Goal: Task Accomplishment & Management: Manage account settings

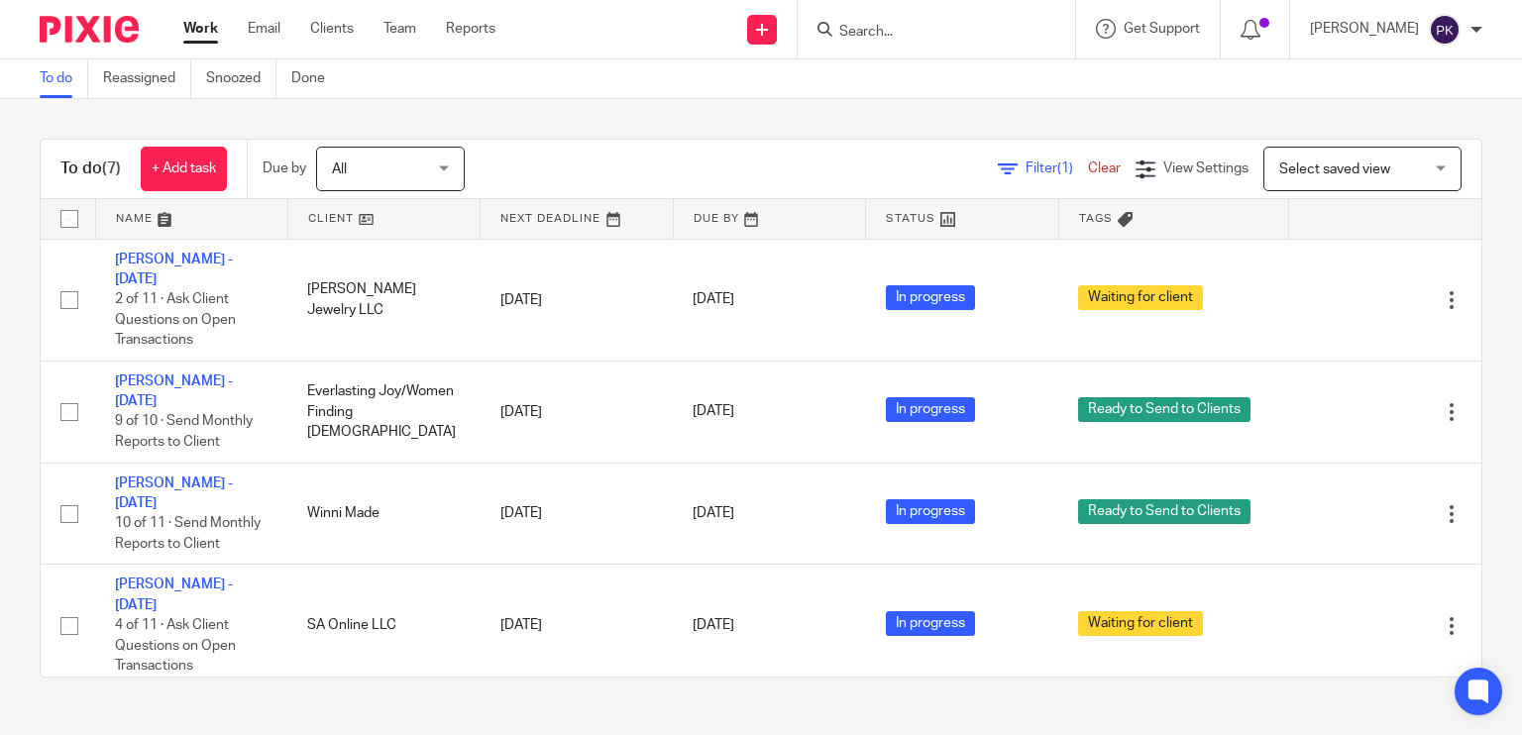
click at [207, 26] on link "Work" at bounding box center [200, 29] width 35 height 20
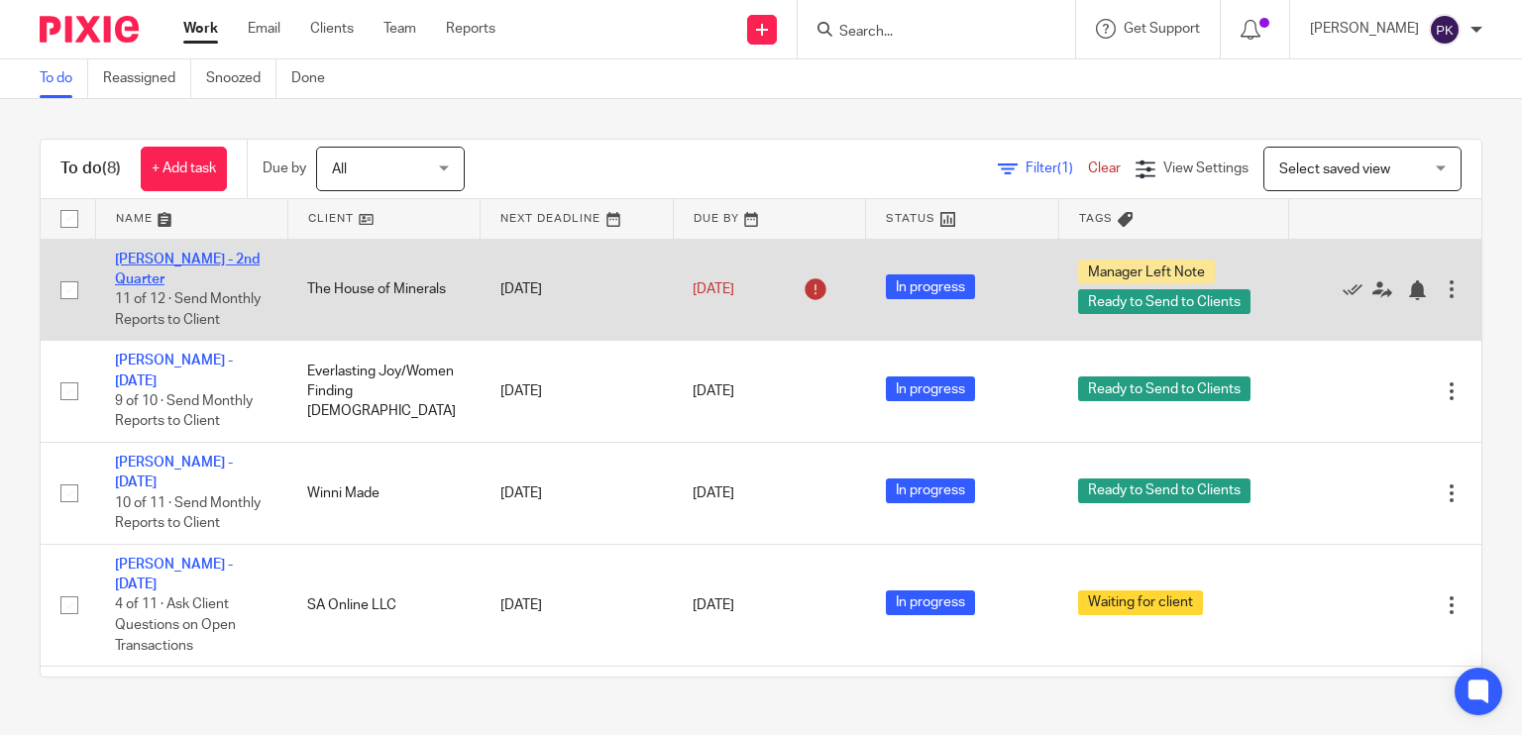
click at [210, 253] on link "[PERSON_NAME] - 2nd Quarter" at bounding box center [187, 270] width 145 height 34
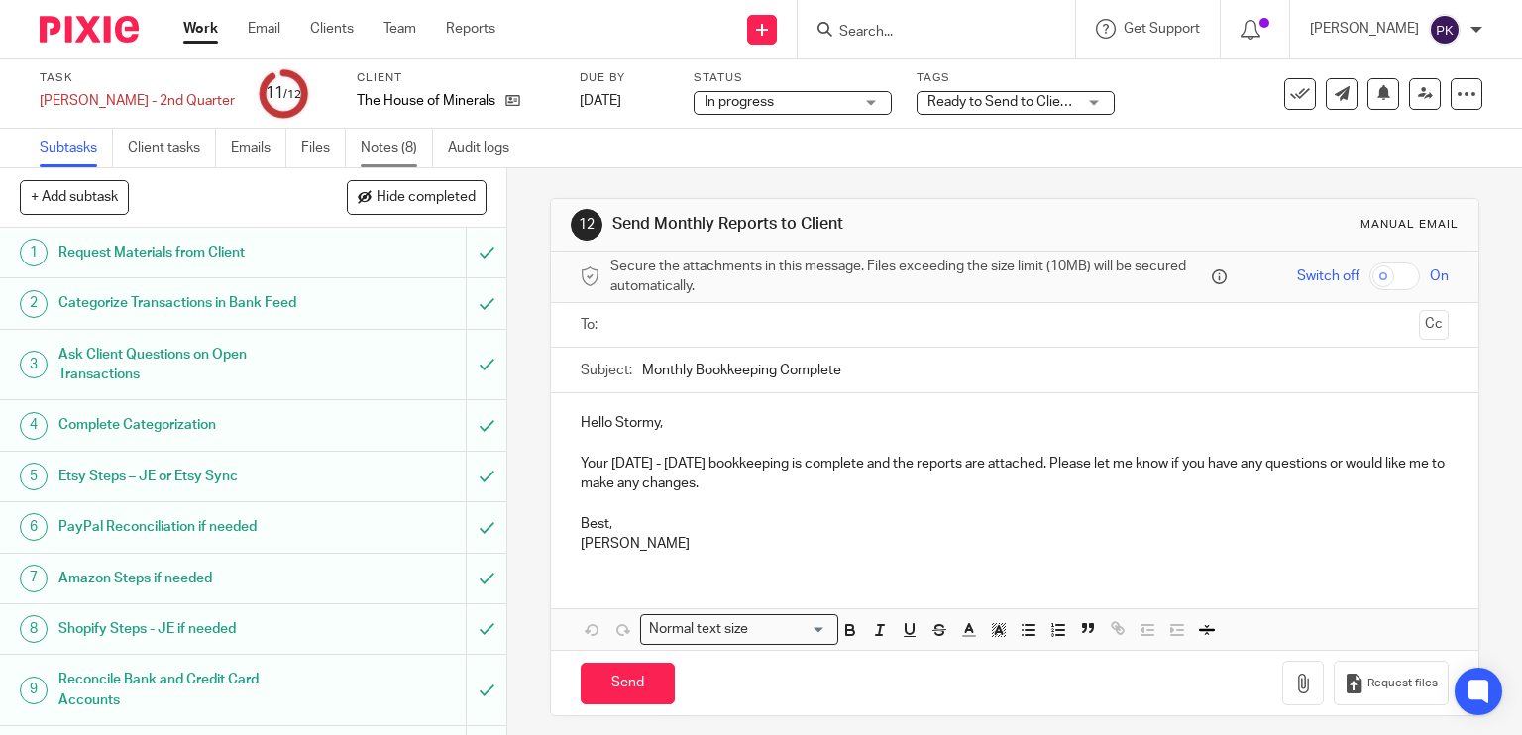
click at [370, 150] on link "Notes (8)" at bounding box center [397, 148] width 72 height 39
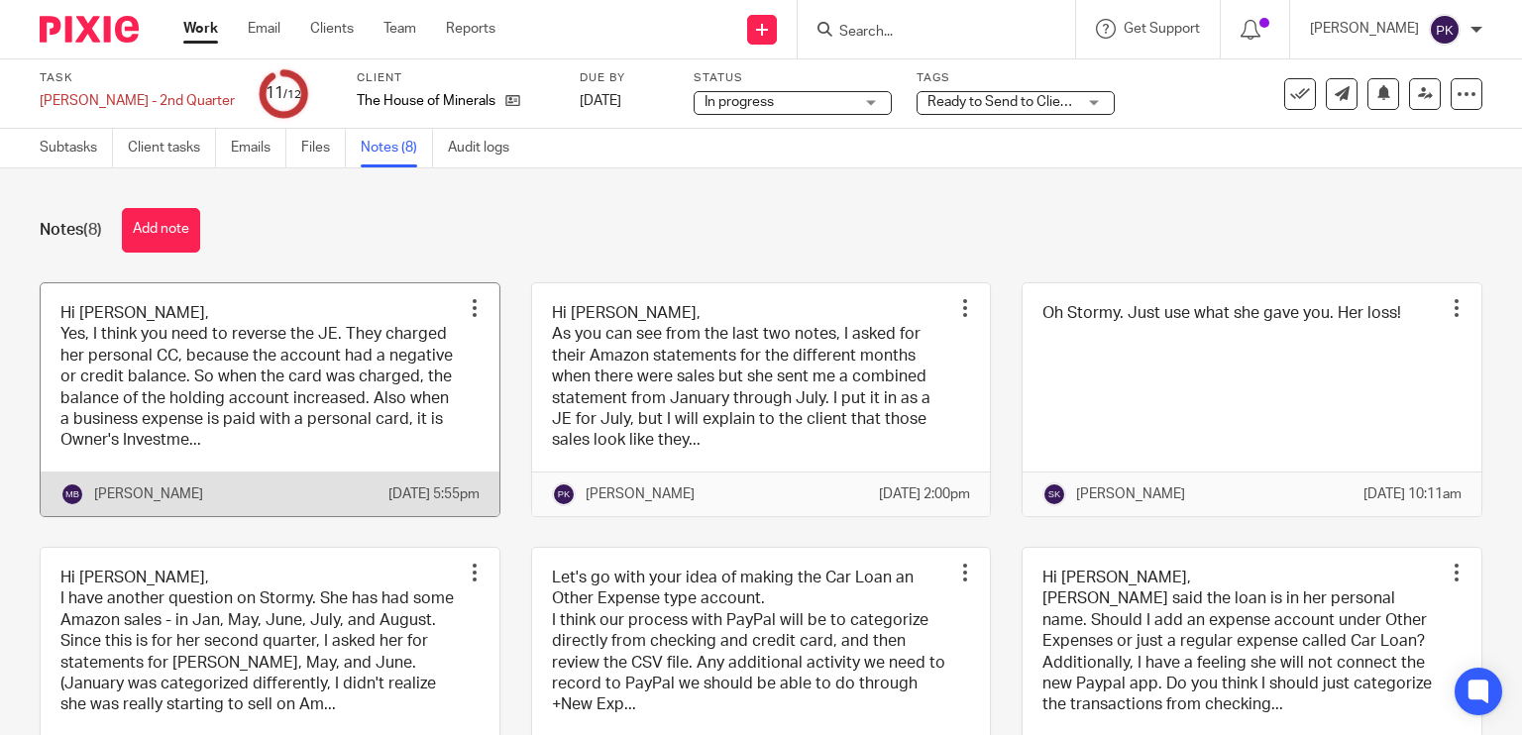
click at [260, 407] on link at bounding box center [270, 399] width 459 height 233
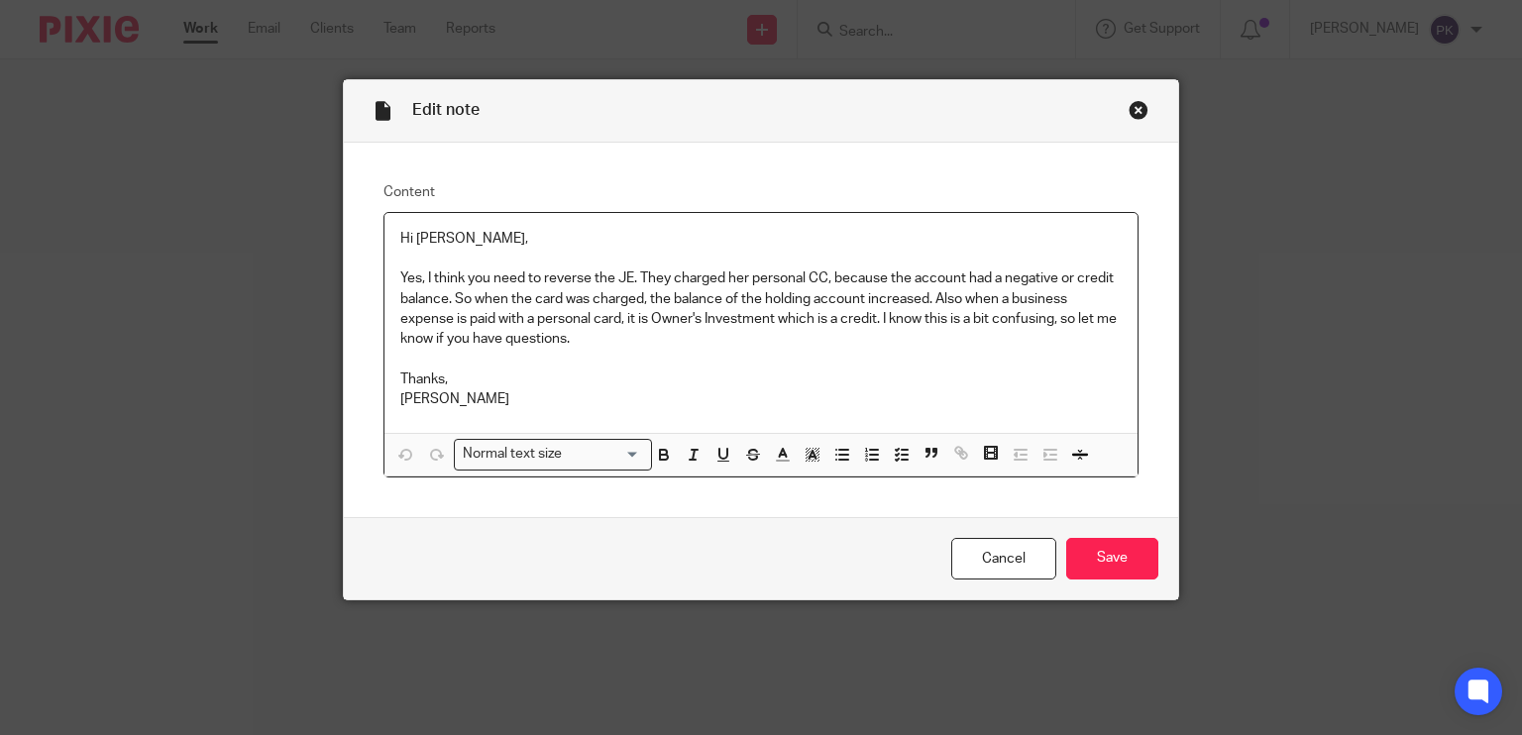
click at [1130, 114] on div "Close this dialog window" at bounding box center [1139, 110] width 20 height 20
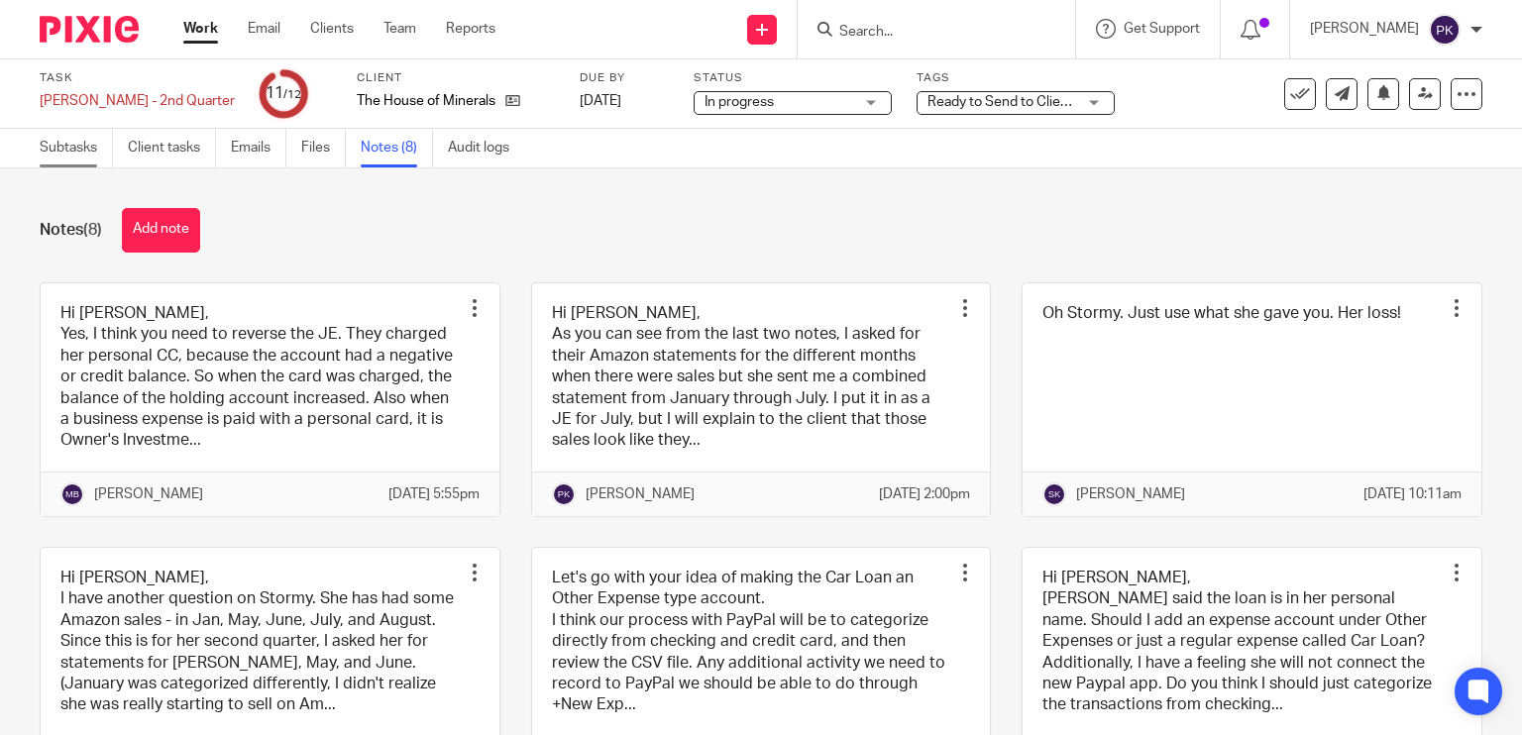
click at [79, 140] on link "Subtasks" at bounding box center [76, 148] width 73 height 39
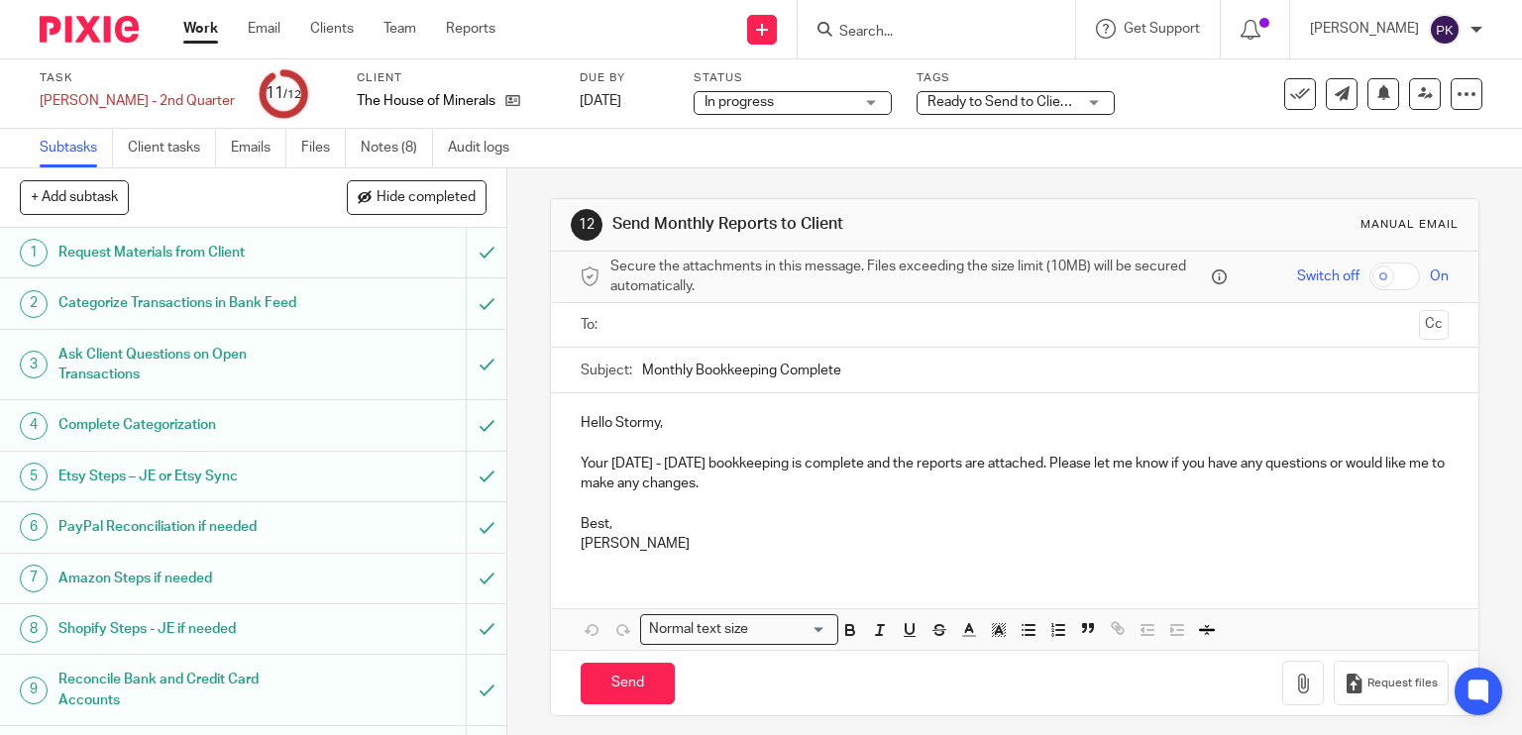
scroll to position [161, 0]
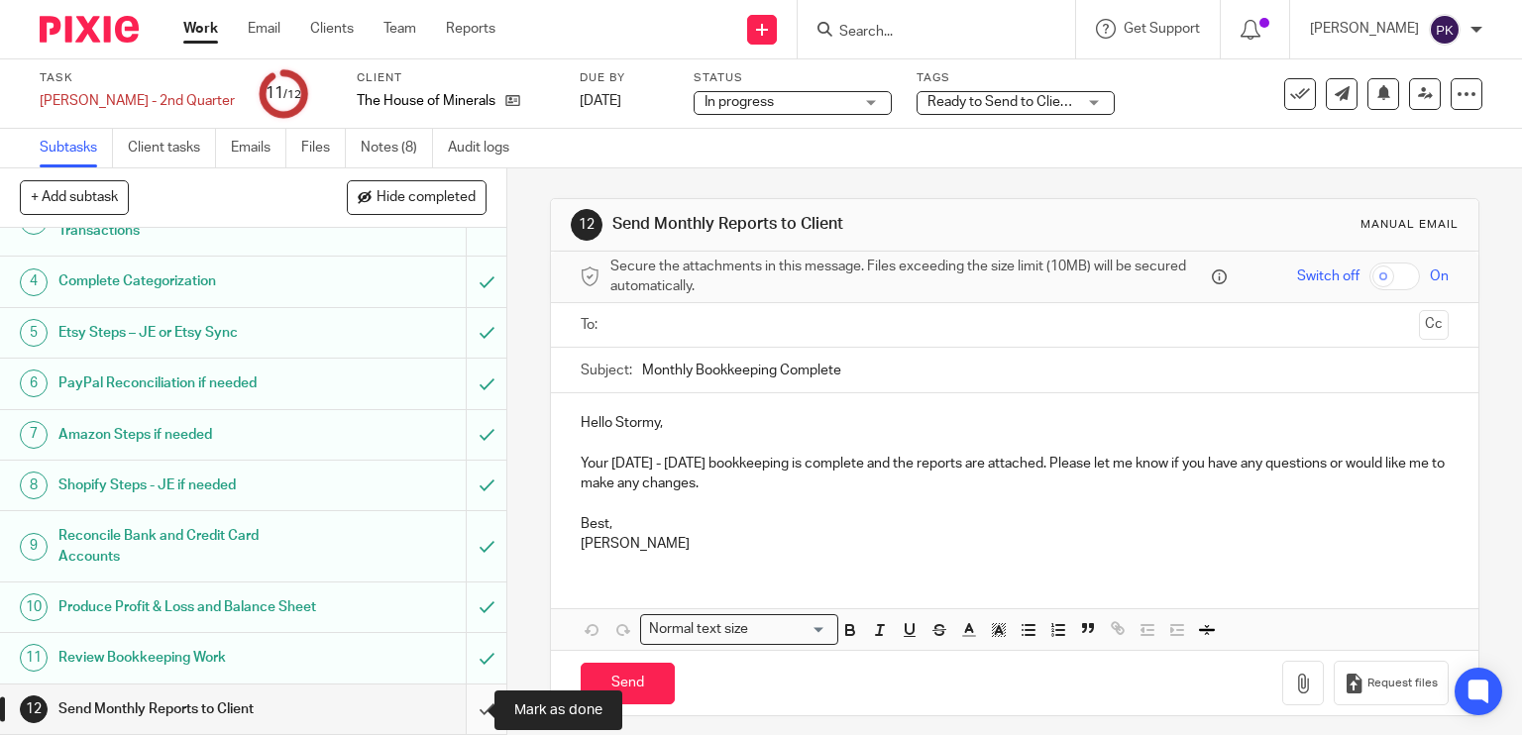
click at [460, 710] on input "submit" at bounding box center [253, 710] width 506 height 50
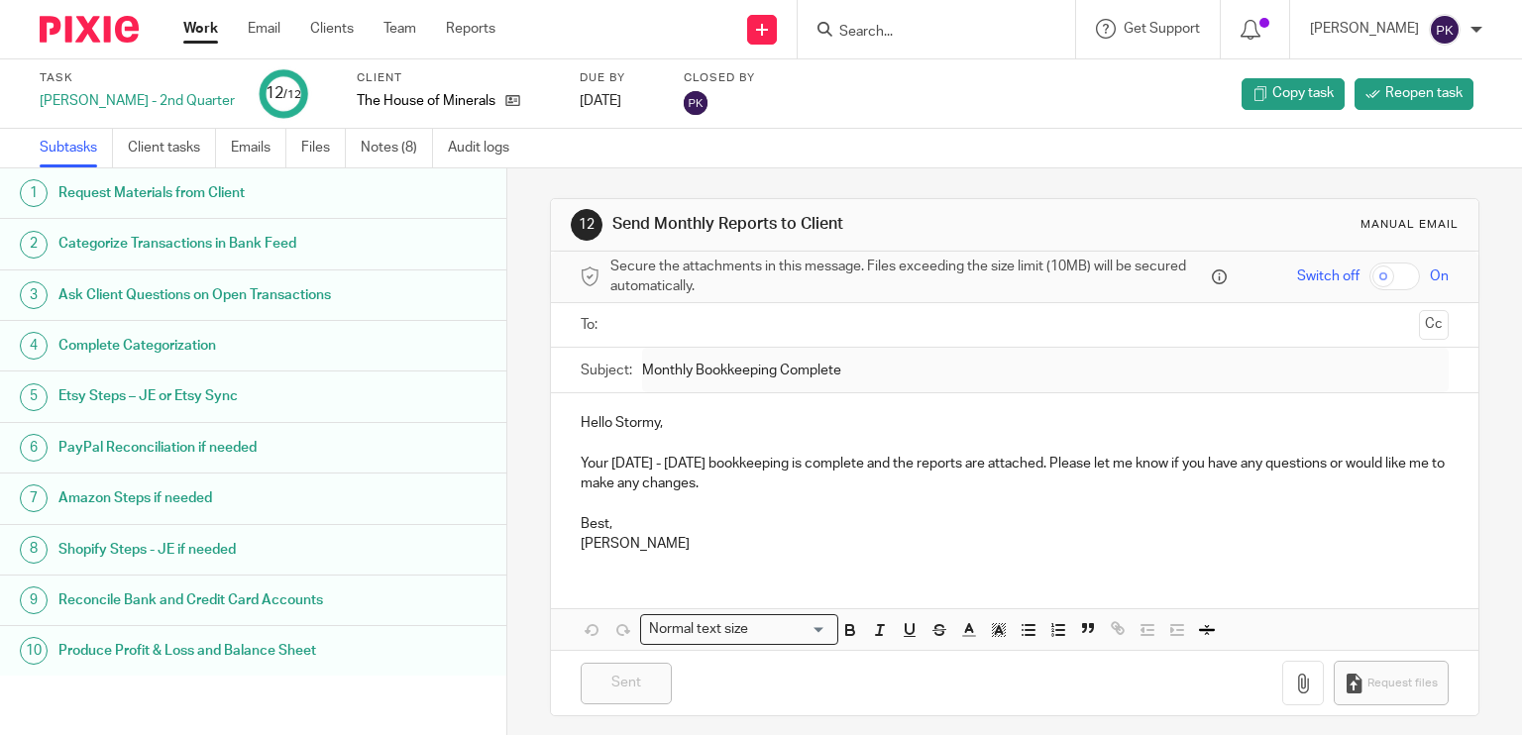
click at [205, 31] on link "Work" at bounding box center [200, 29] width 35 height 20
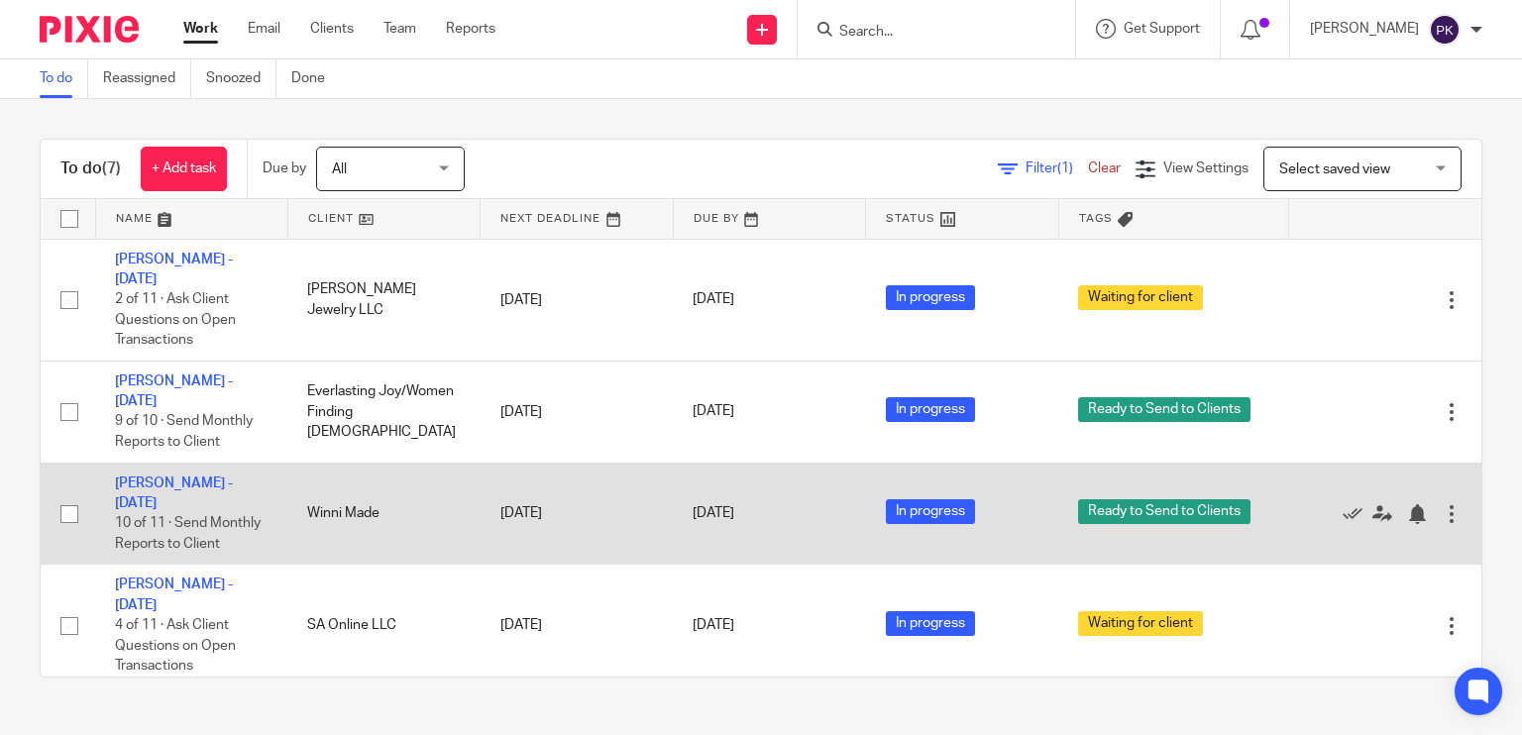
scroll to position [18, 0]
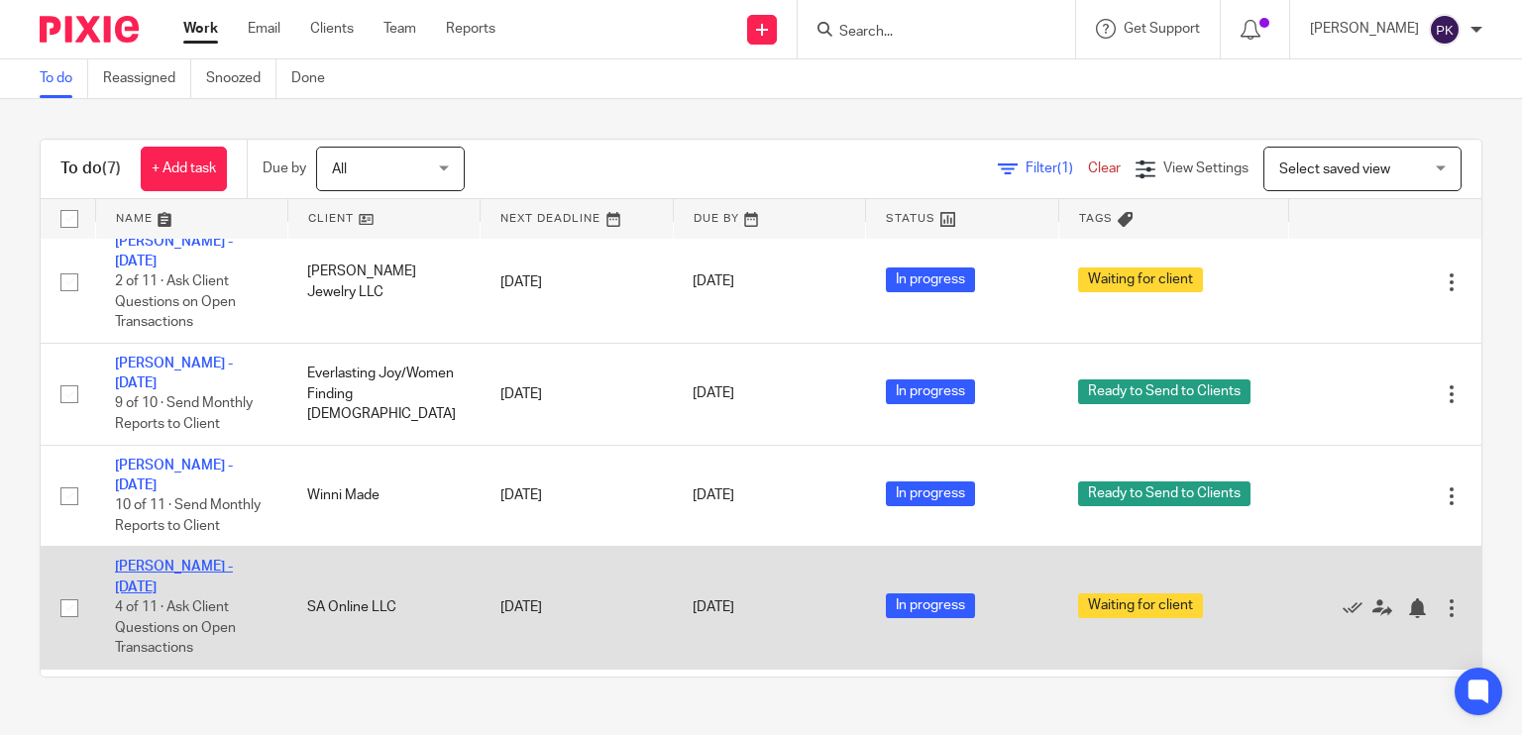
click at [179, 560] on link "[PERSON_NAME] - [DATE]" at bounding box center [174, 577] width 118 height 34
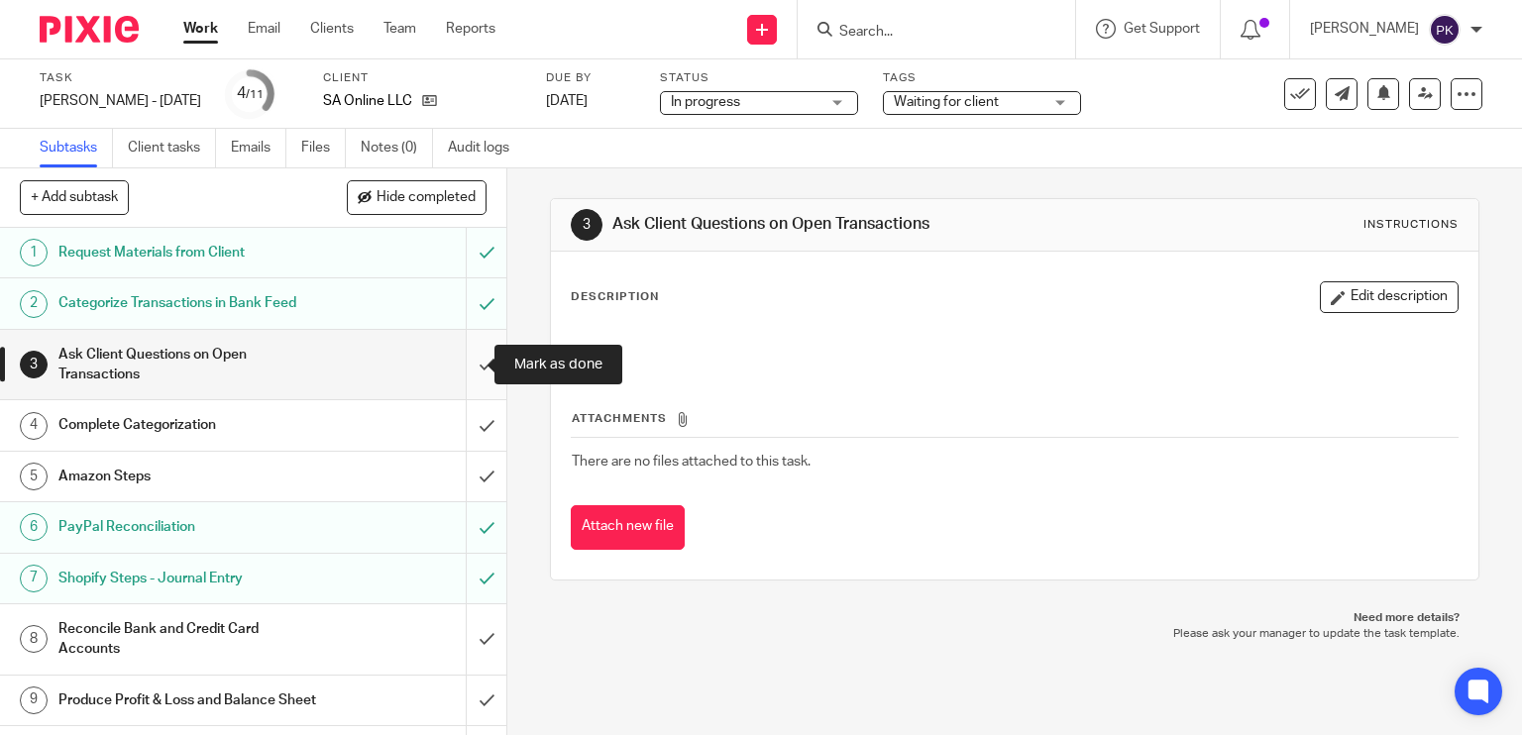
click at [444, 368] on input "submit" at bounding box center [253, 365] width 506 height 70
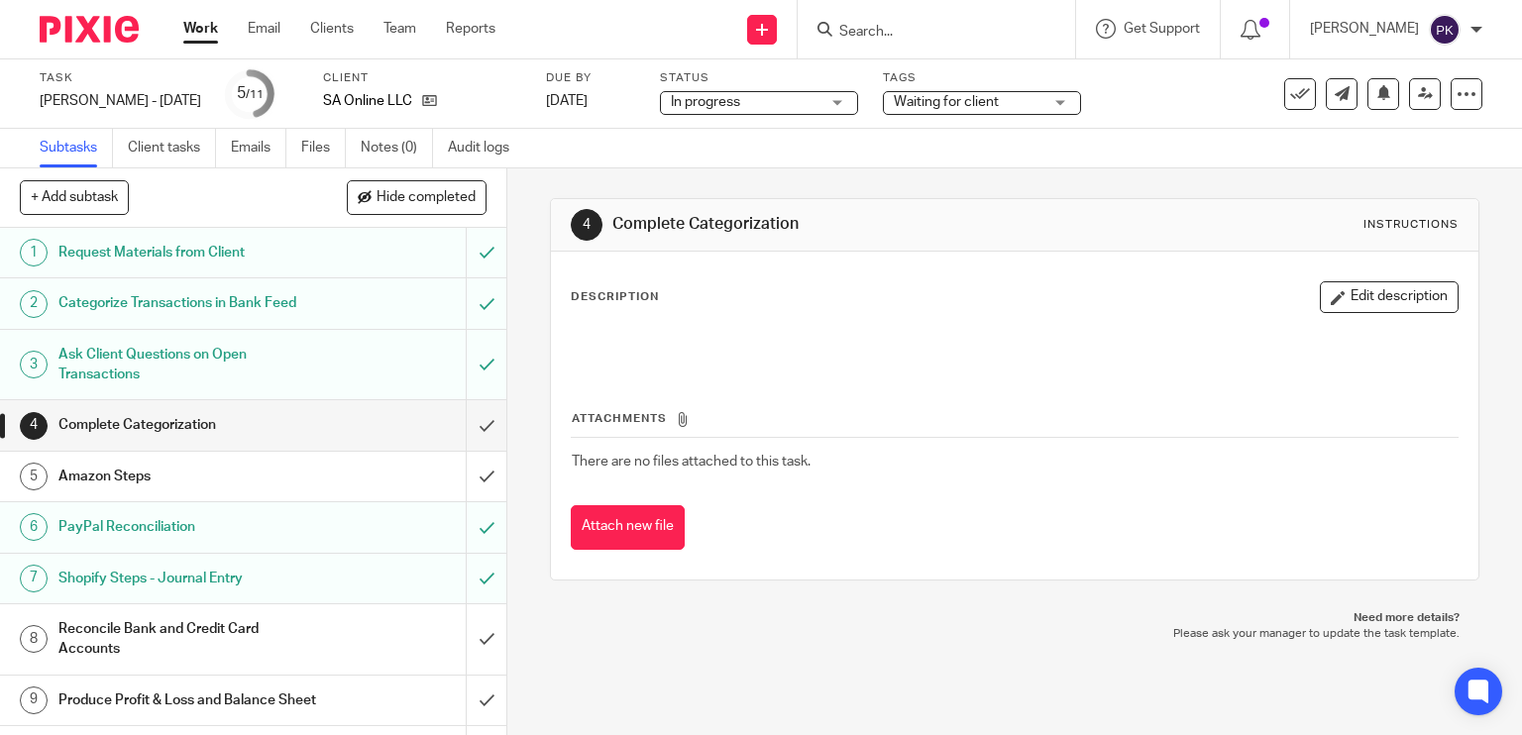
click at [193, 25] on link "Work" at bounding box center [200, 29] width 35 height 20
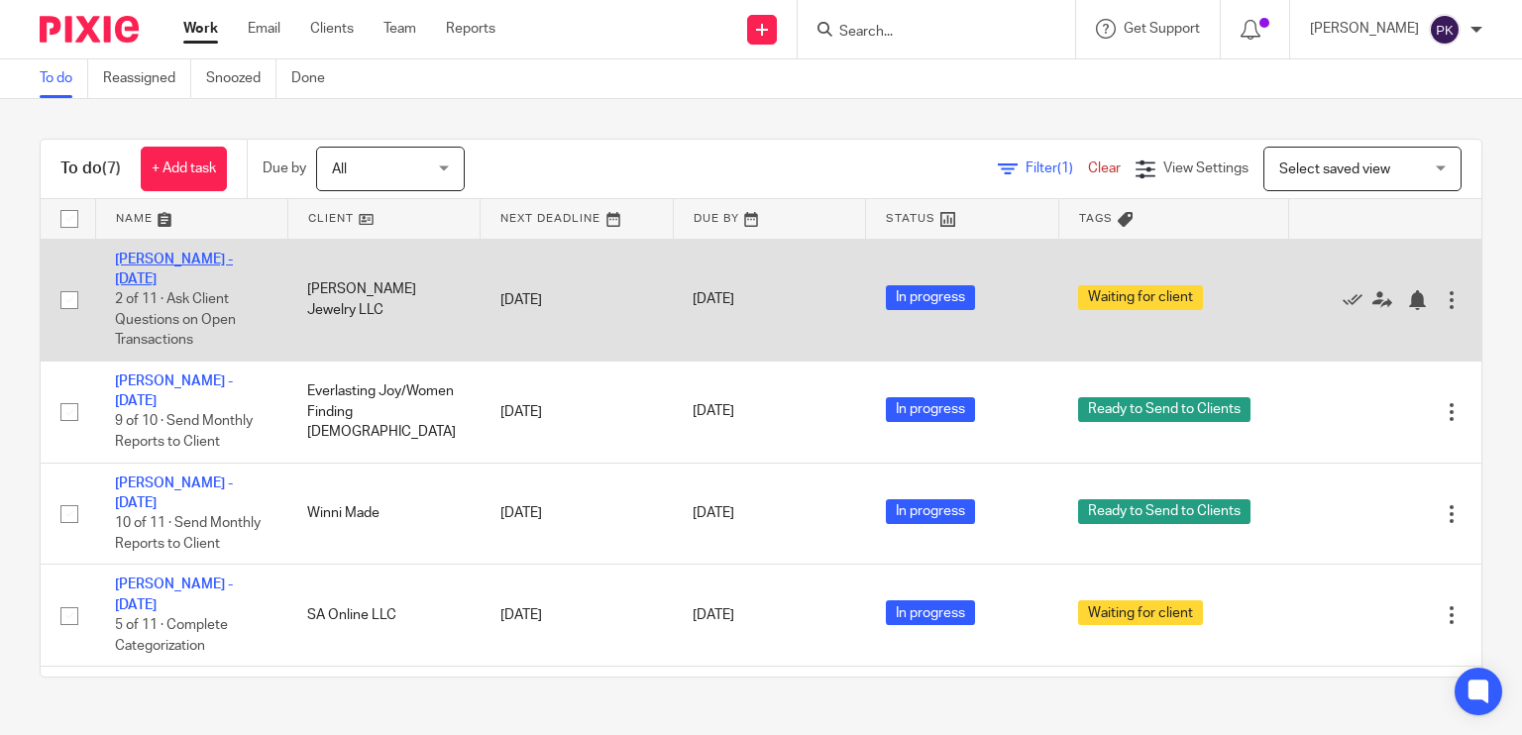
click at [195, 261] on link "[PERSON_NAME] - [DATE]" at bounding box center [174, 270] width 118 height 34
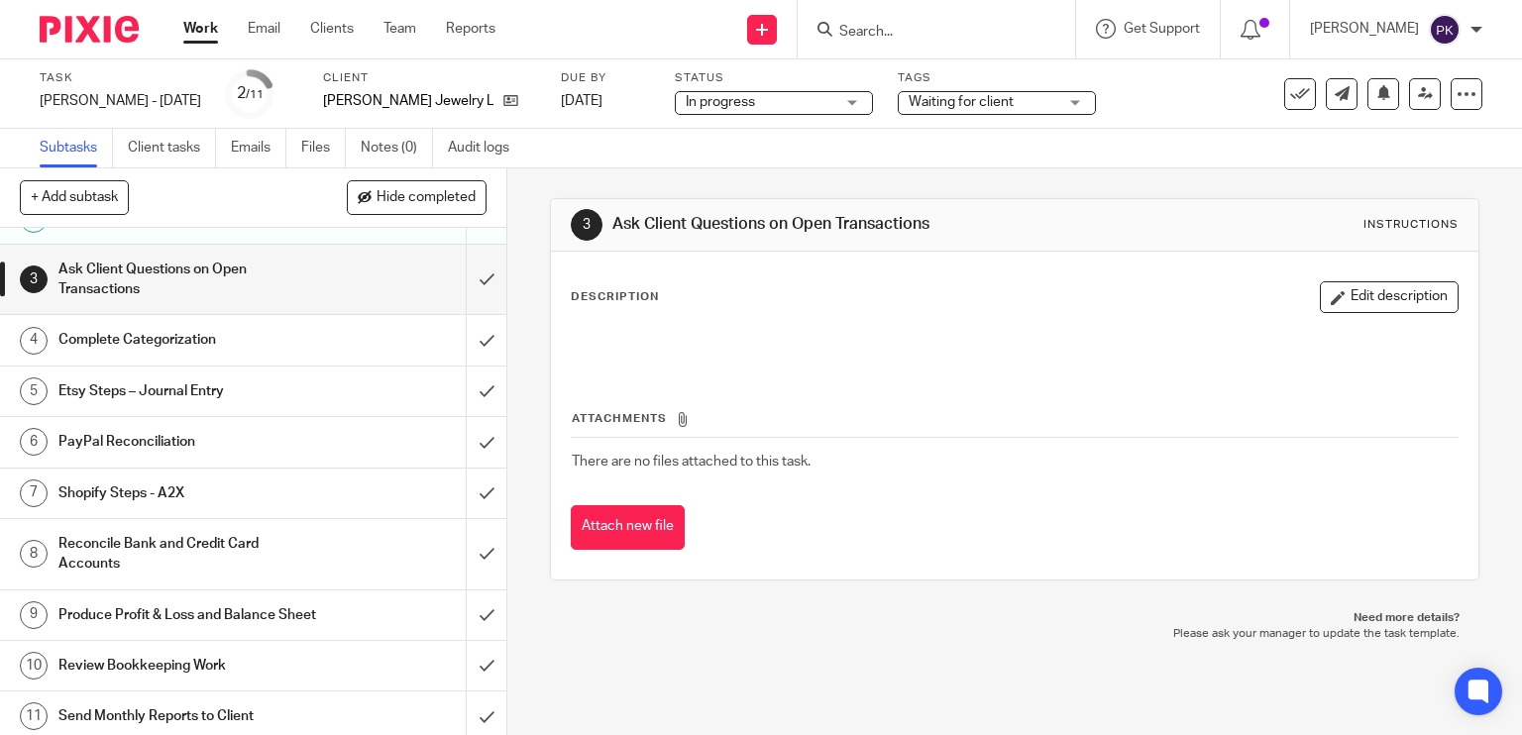
scroll to position [89, 0]
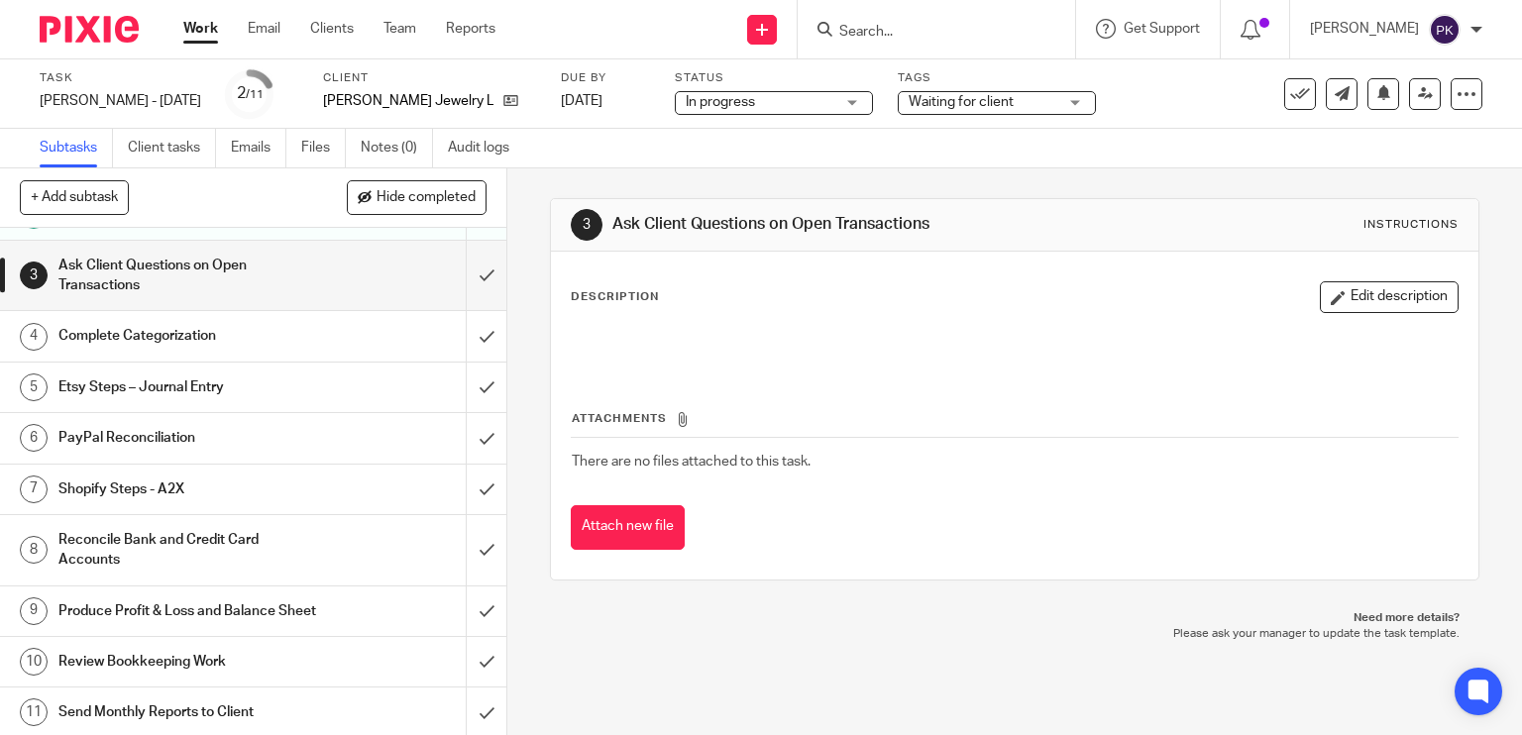
click at [202, 31] on link "Work" at bounding box center [200, 29] width 35 height 20
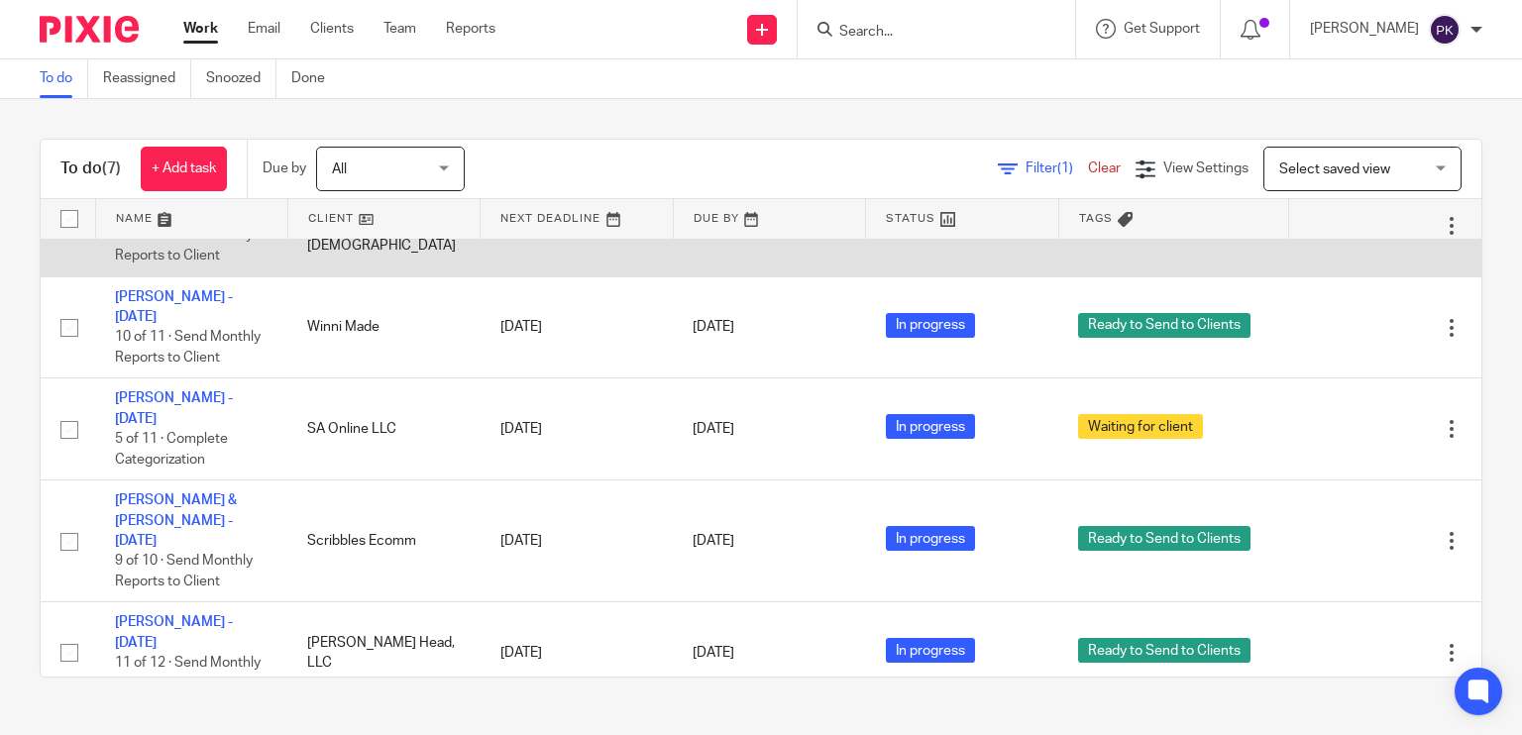
scroll to position [219, 0]
